Goal: Task Accomplishment & Management: Use online tool/utility

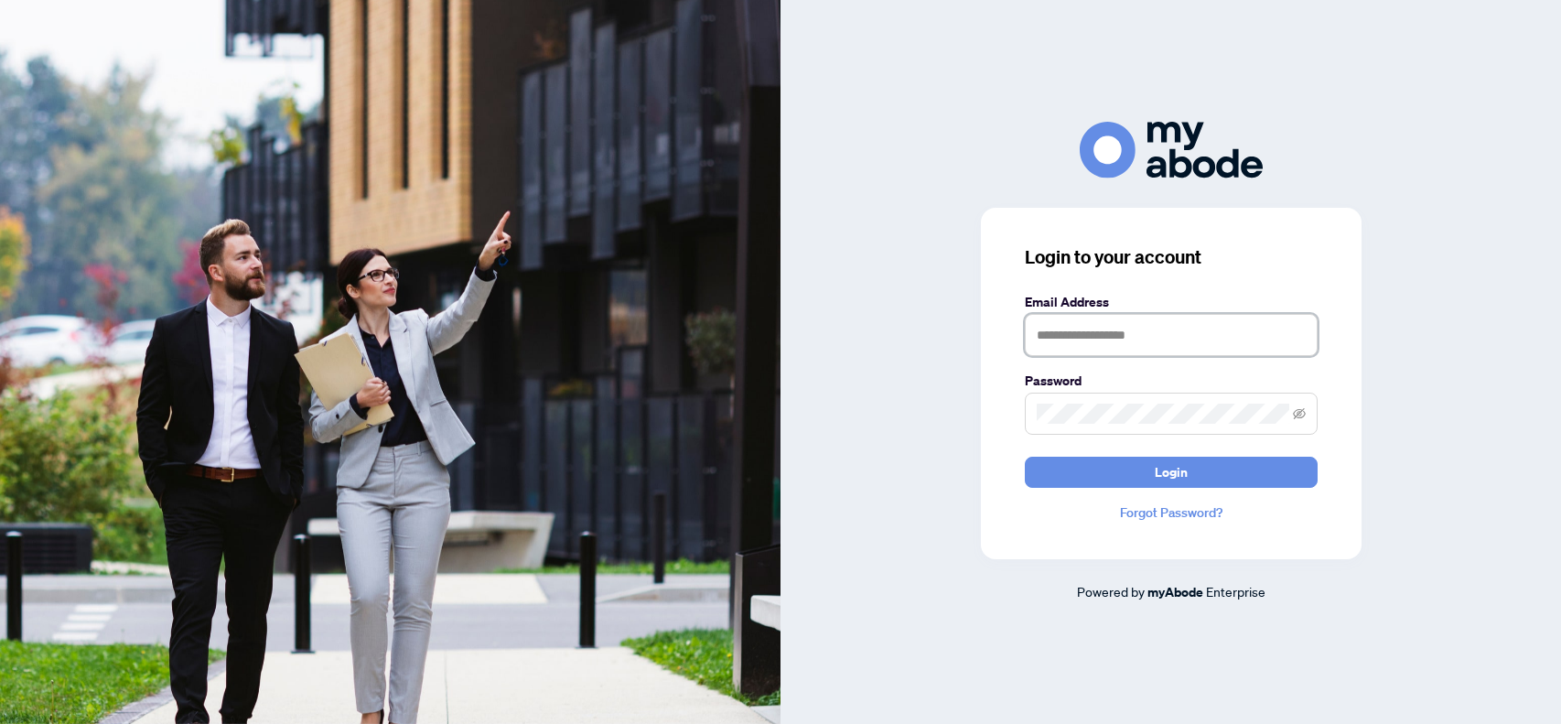
click at [1059, 348] on input "text" at bounding box center [1171, 335] width 293 height 42
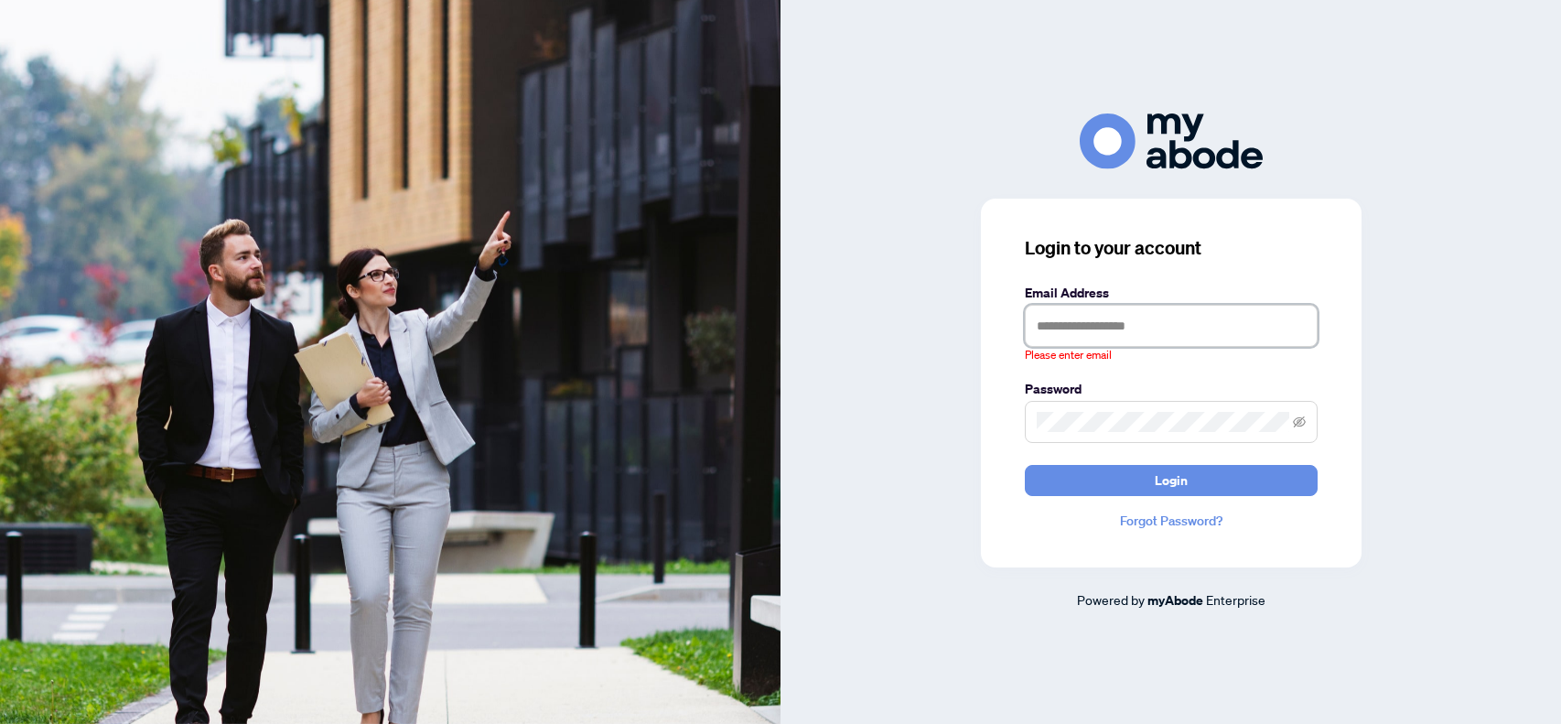
type input "**********"
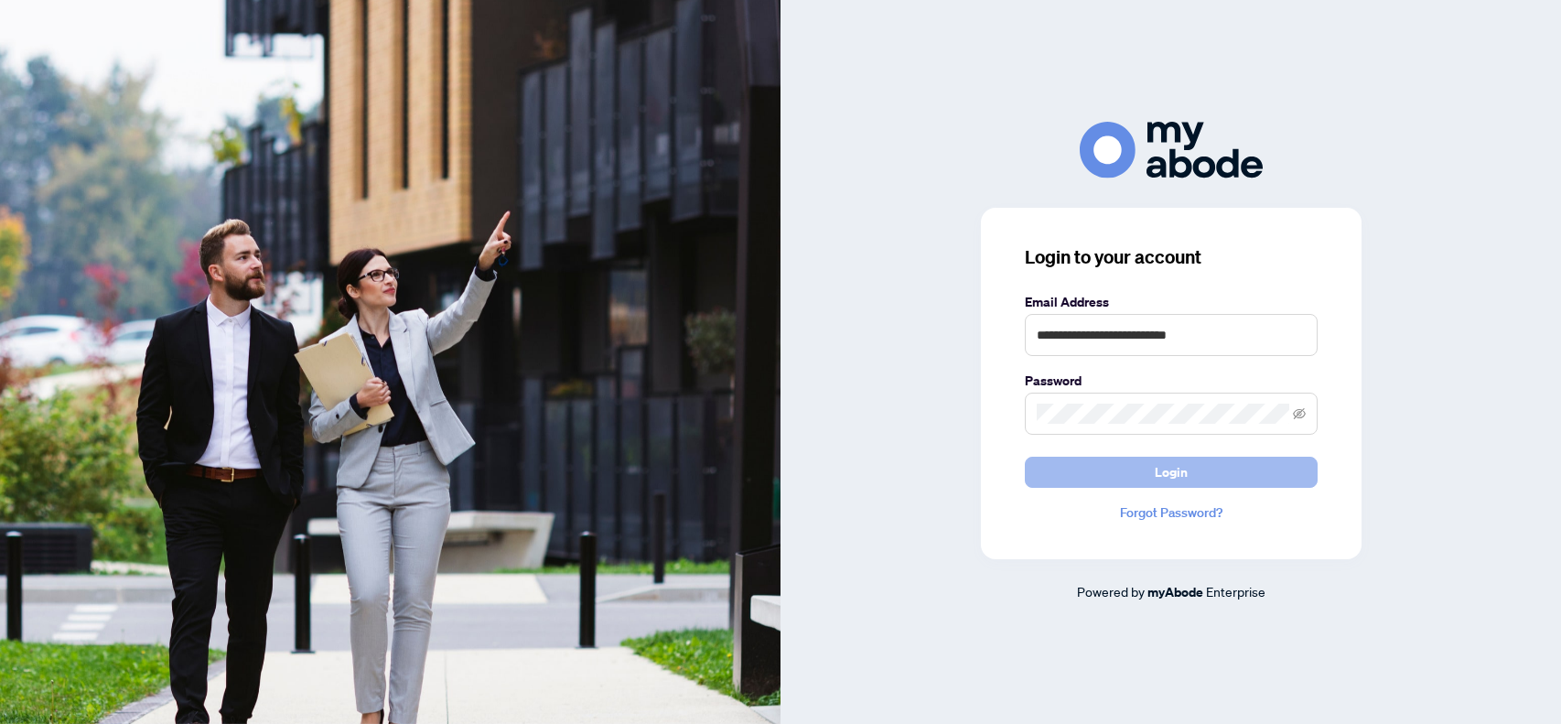
click at [1151, 477] on button "Login" at bounding box center [1171, 472] width 293 height 31
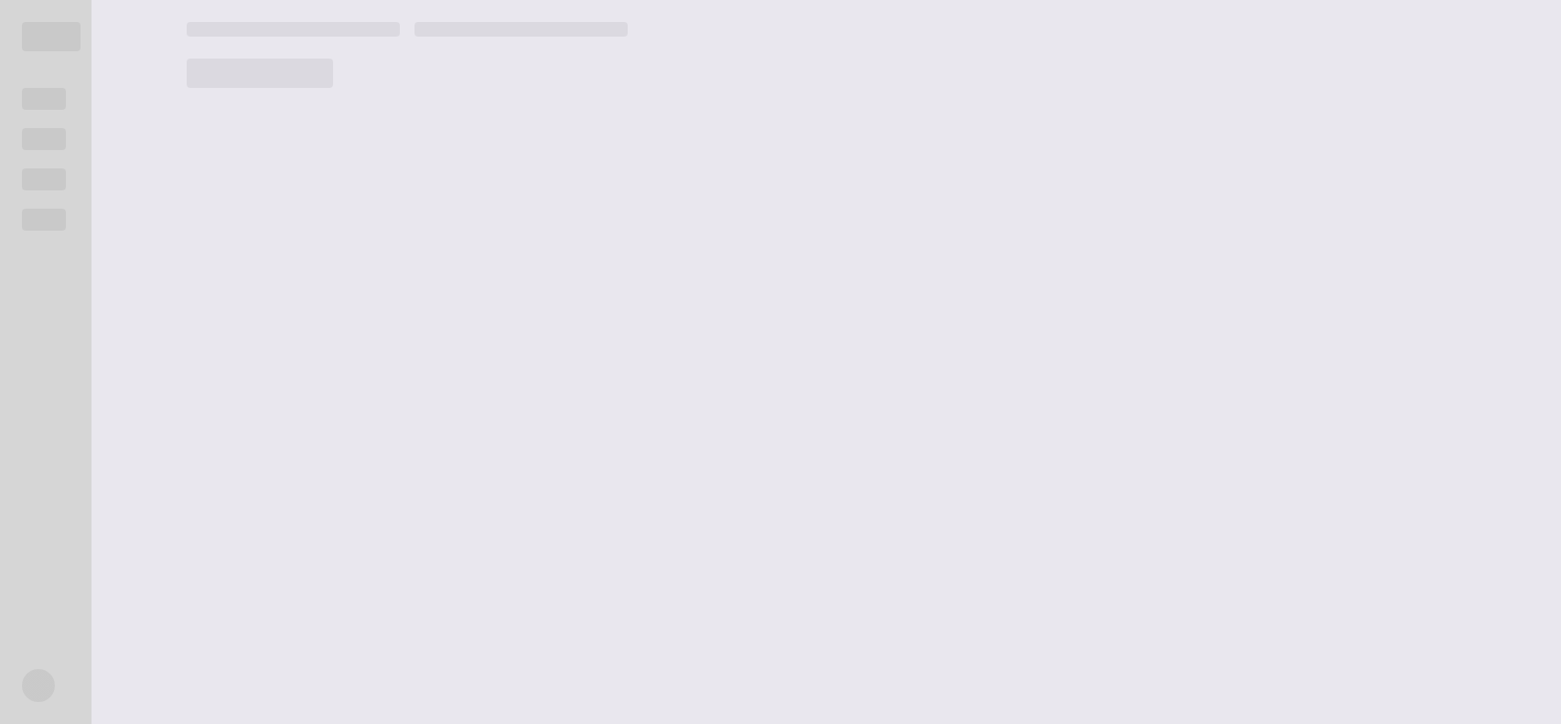
click at [1151, 477] on main at bounding box center [863, 362] width 1396 height 724
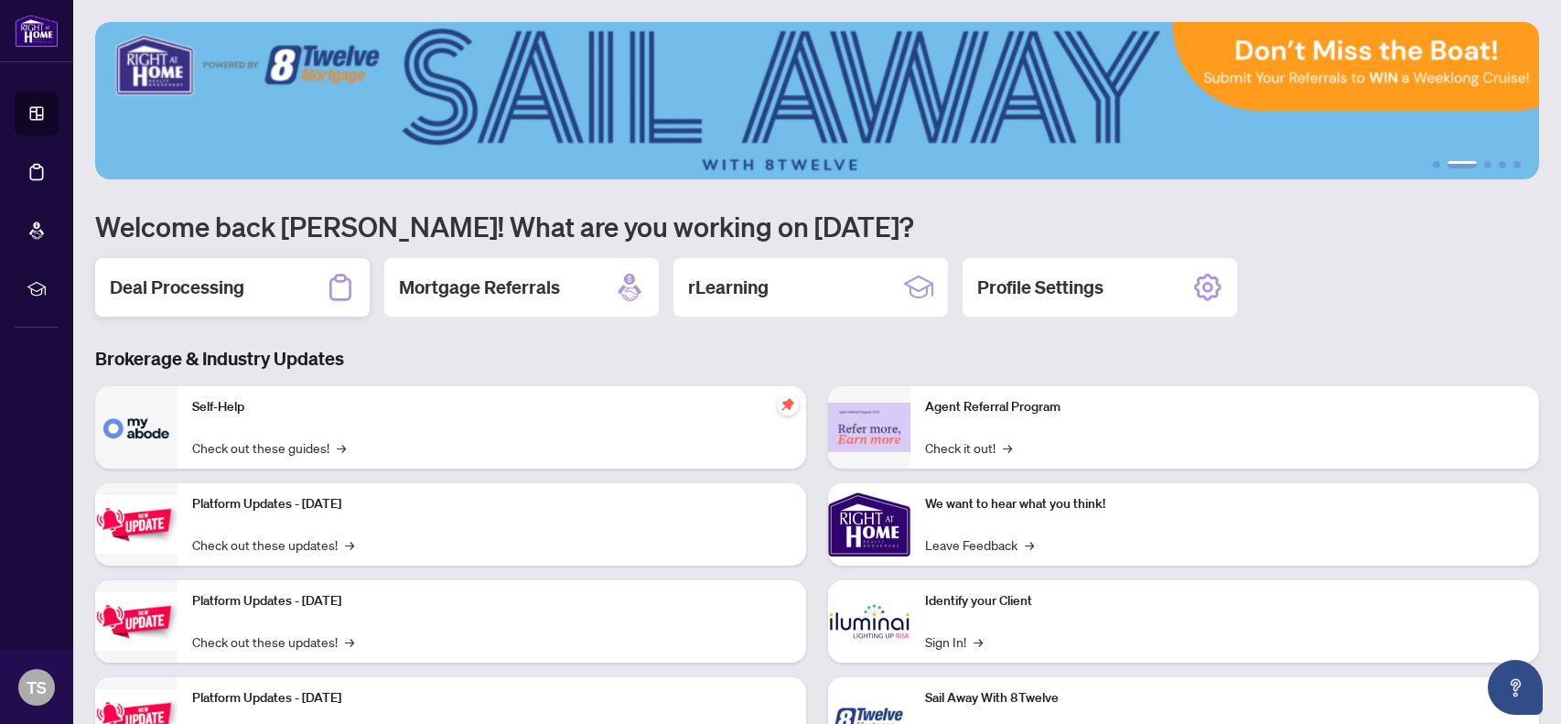
click at [193, 296] on h2 "Deal Processing" at bounding box center [177, 287] width 134 height 26
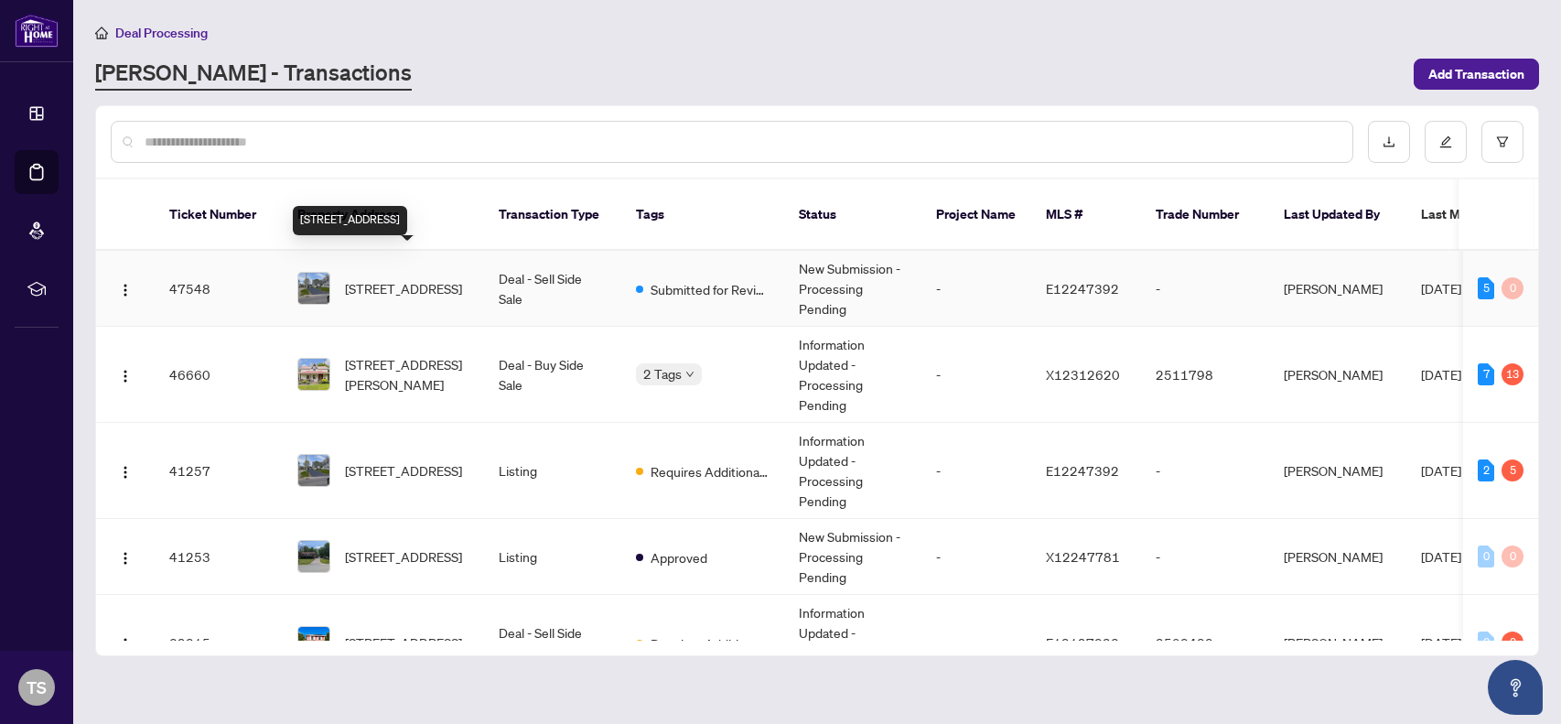
click at [398, 278] on span "[STREET_ADDRESS]" at bounding box center [403, 288] width 117 height 20
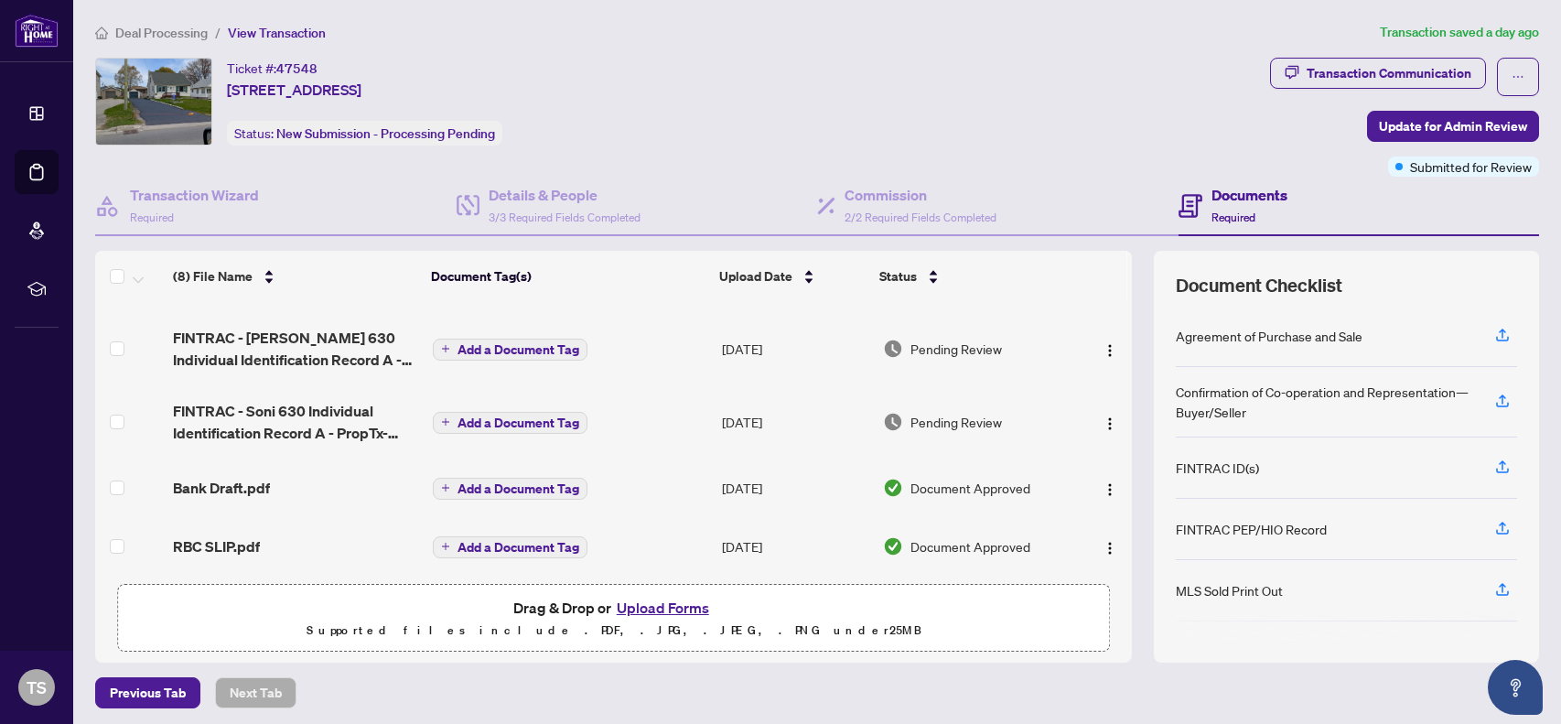
scroll to position [249, 0]
click at [917, 410] on span "Pending Review" at bounding box center [955, 420] width 91 height 20
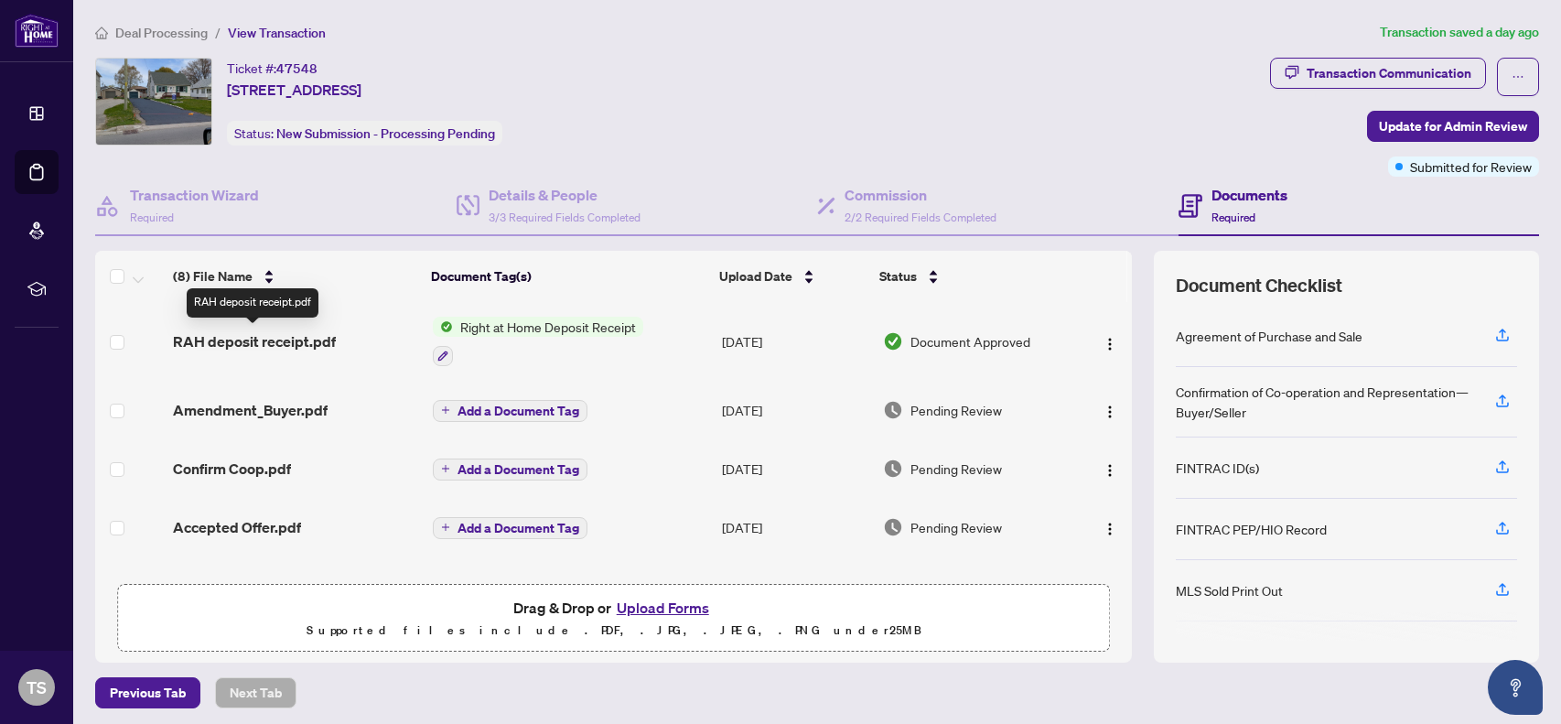
click at [242, 340] on span "RAH deposit receipt.pdf" at bounding box center [254, 341] width 163 height 22
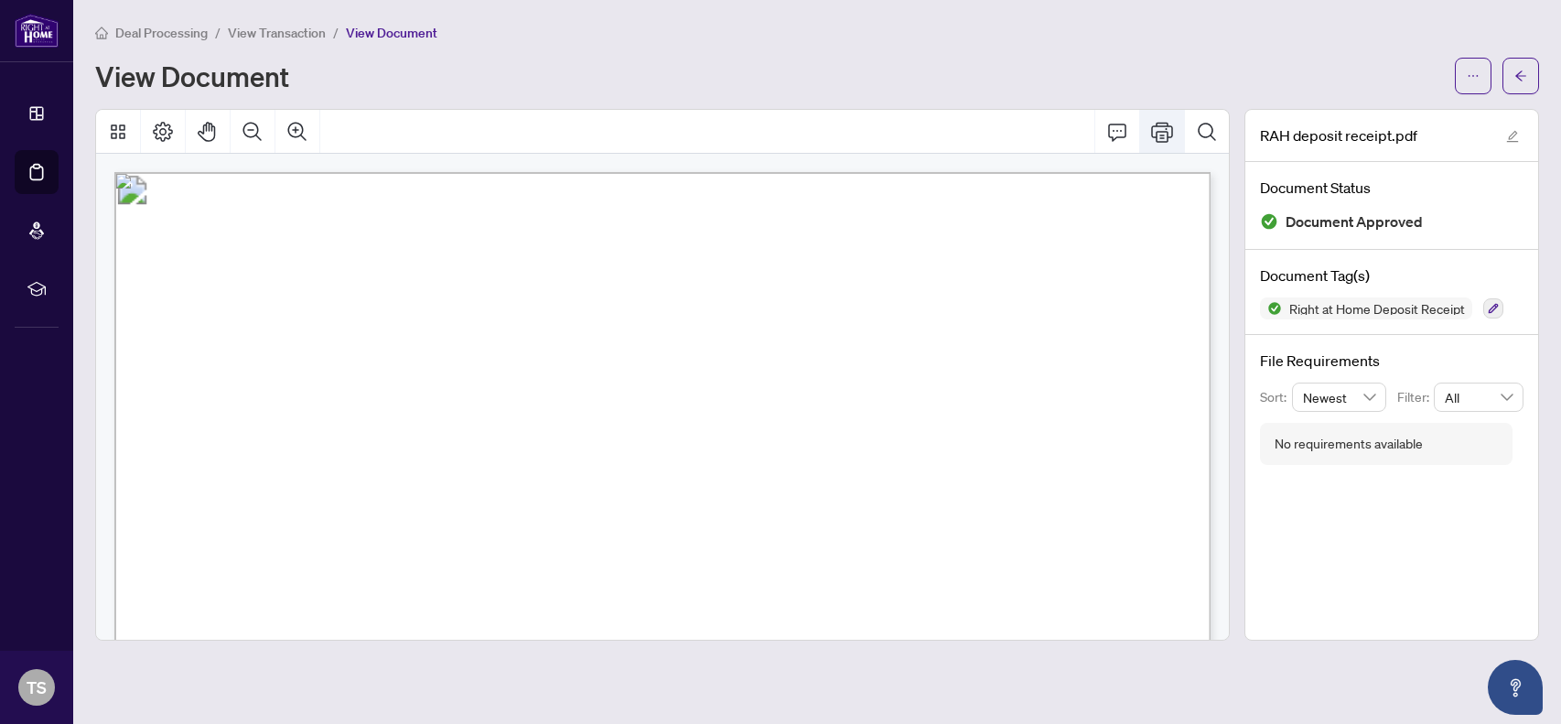
click at [1162, 134] on icon "Print" at bounding box center [1162, 132] width 22 height 22
